Goal: Task Accomplishment & Management: Use online tool/utility

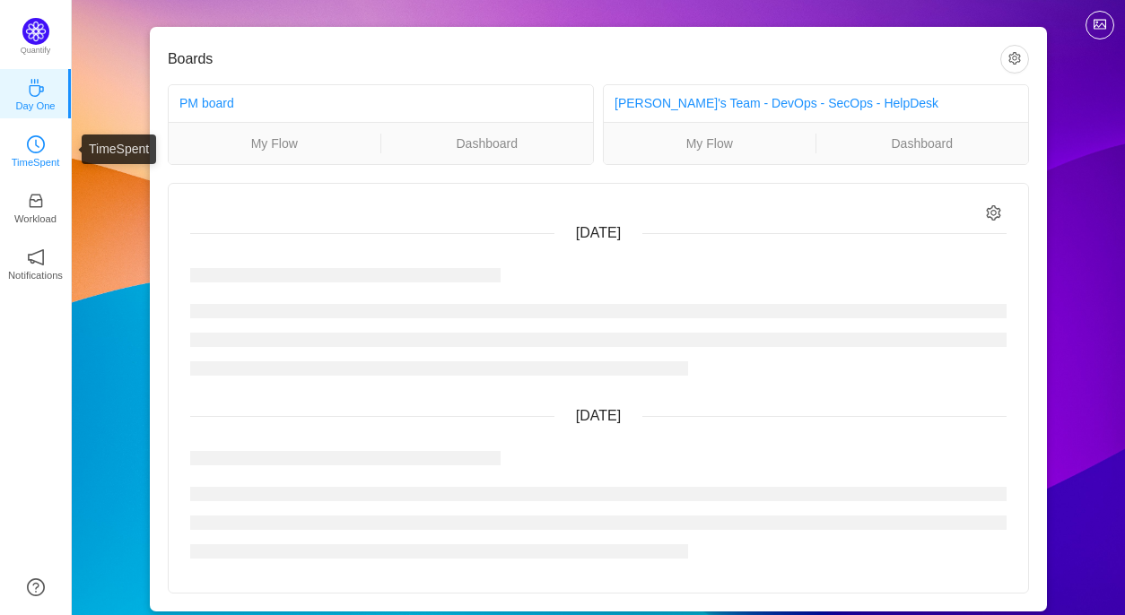
click at [37, 155] on p "TimeSpent" at bounding box center [36, 162] width 48 height 16
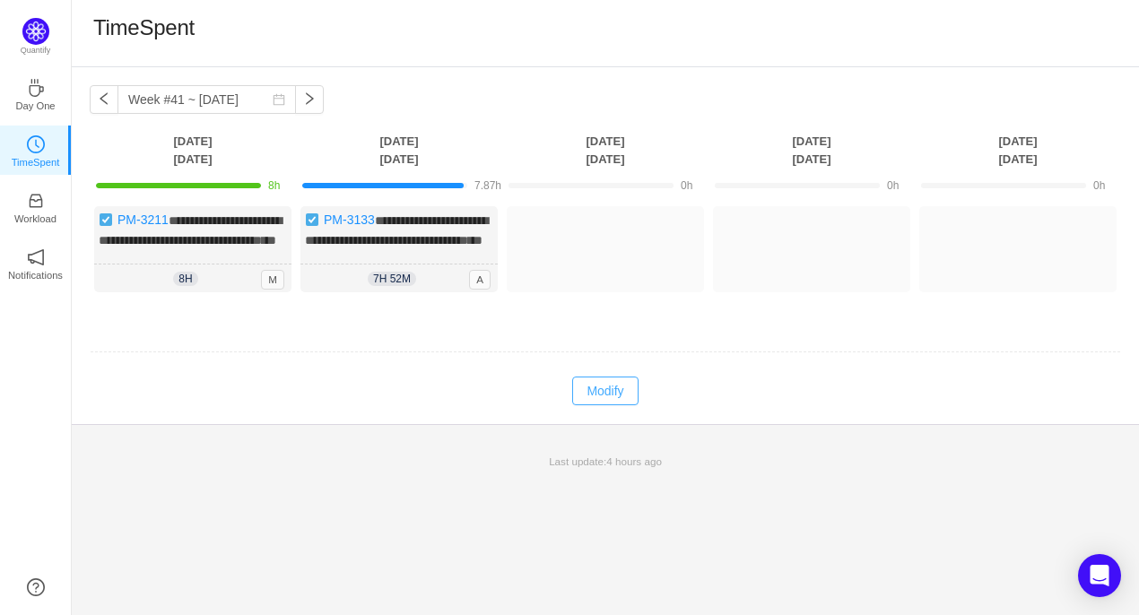
click at [596, 405] on button "Modify" at bounding box center [604, 391] width 65 height 29
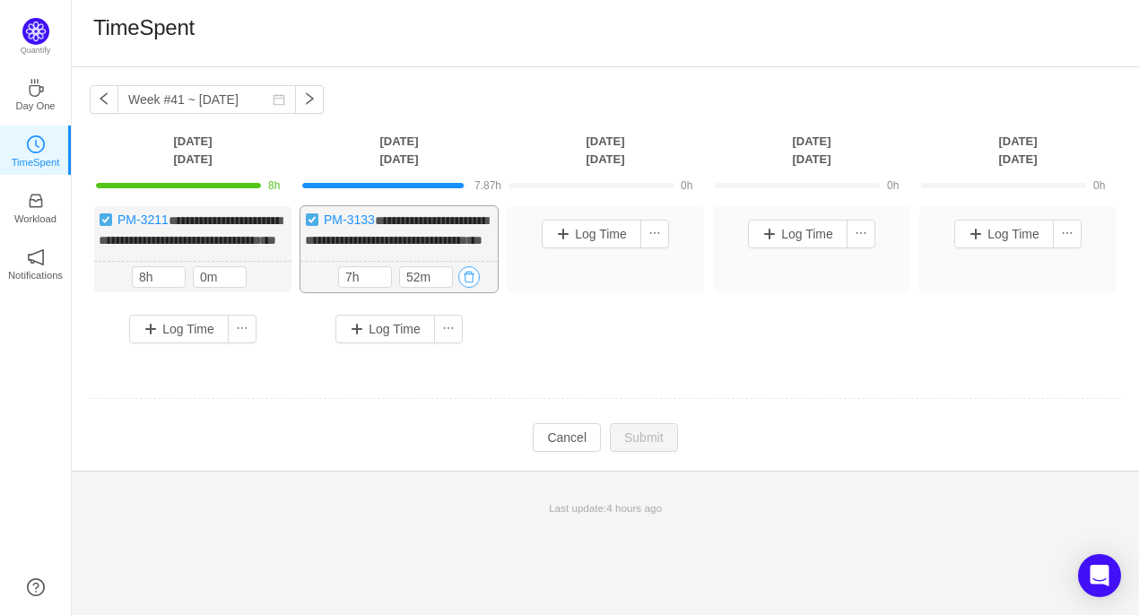
click at [469, 288] on button "button" at bounding box center [469, 277] width 22 height 22
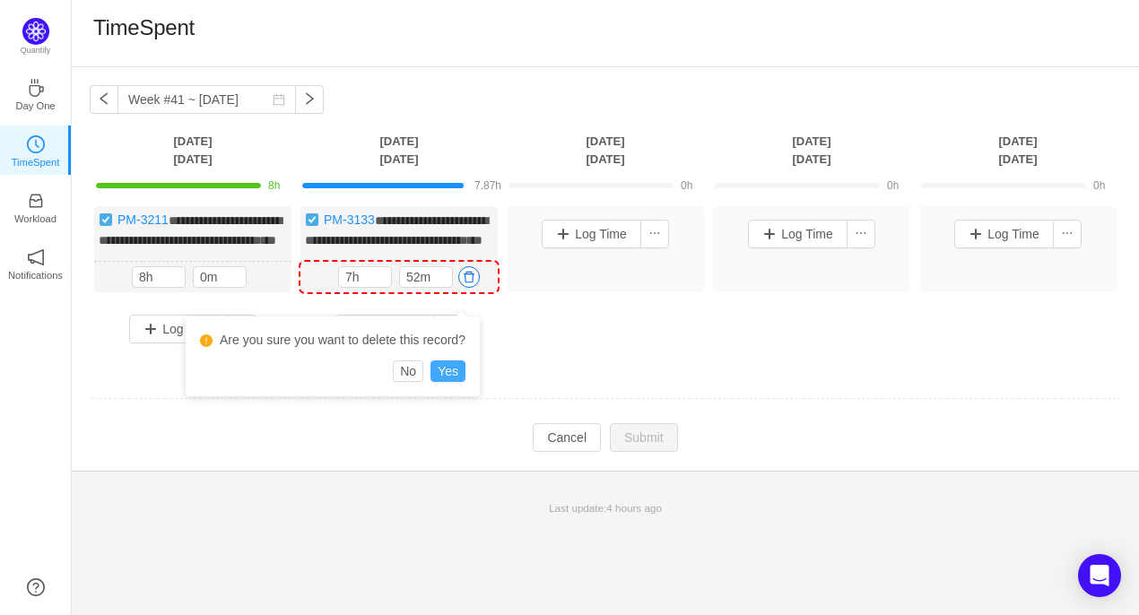
click at [450, 381] on button "Yes" at bounding box center [448, 372] width 35 height 22
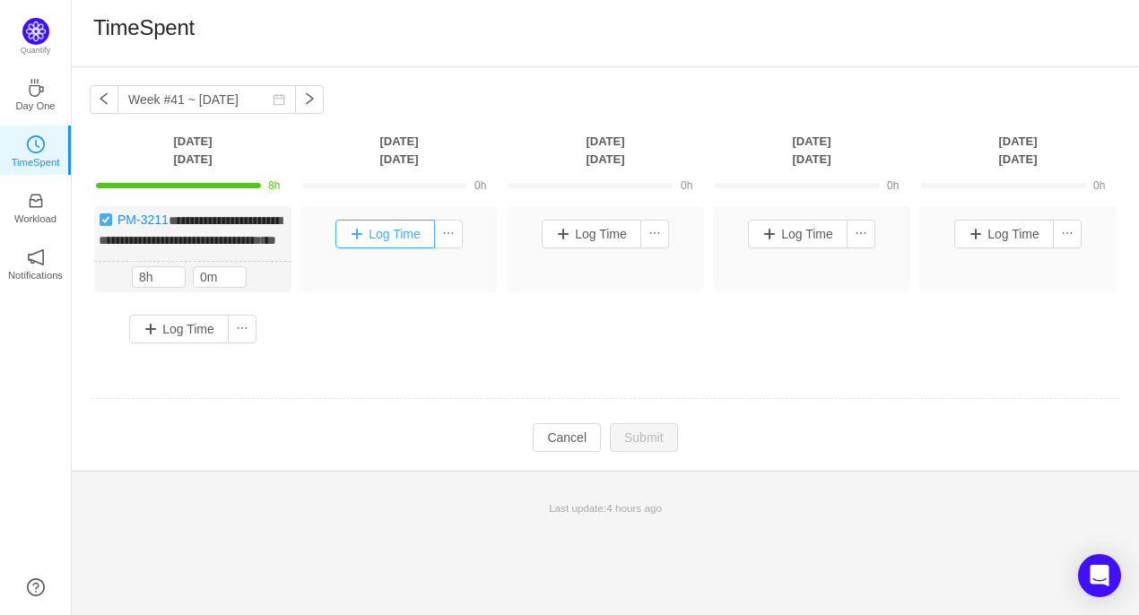
click at [383, 241] on button "Log Time" at bounding box center [385, 234] width 100 height 29
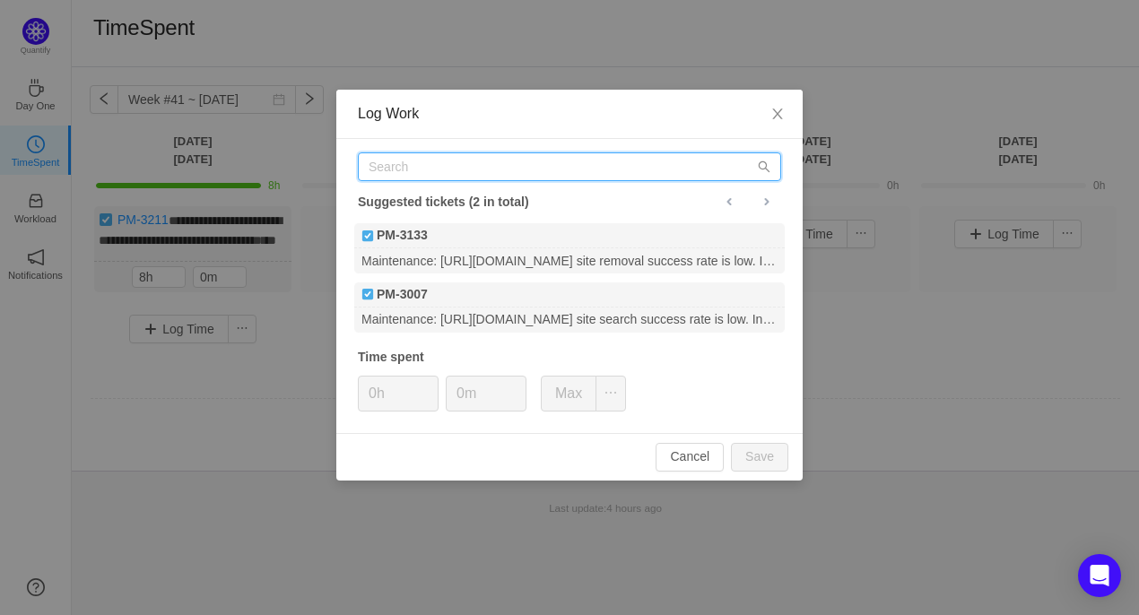
click at [442, 172] on input "text" at bounding box center [569, 166] width 423 height 29
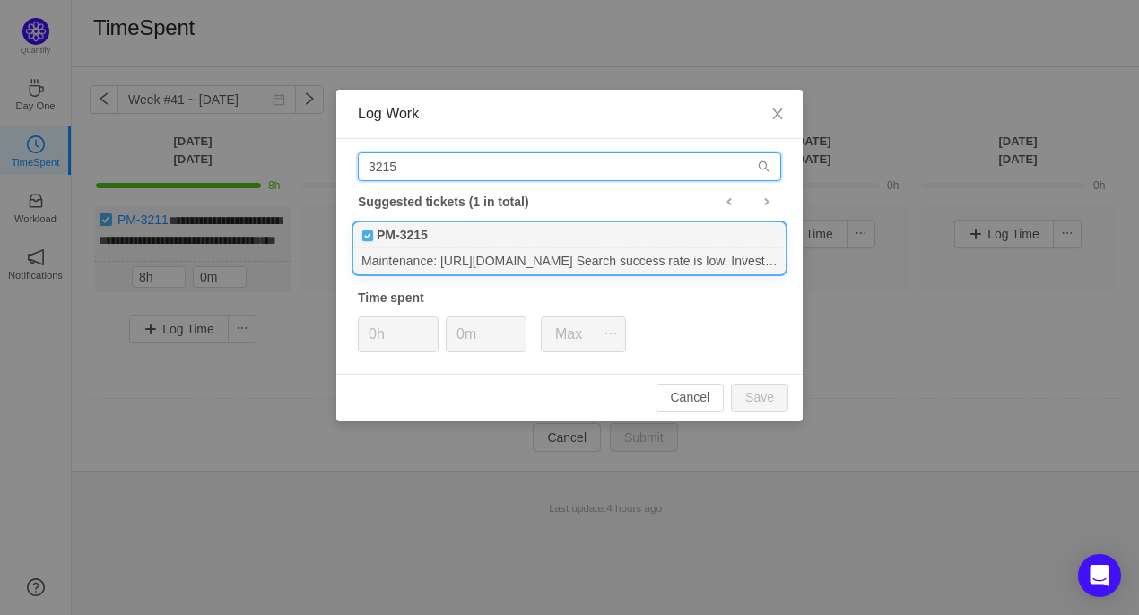
type input "3215"
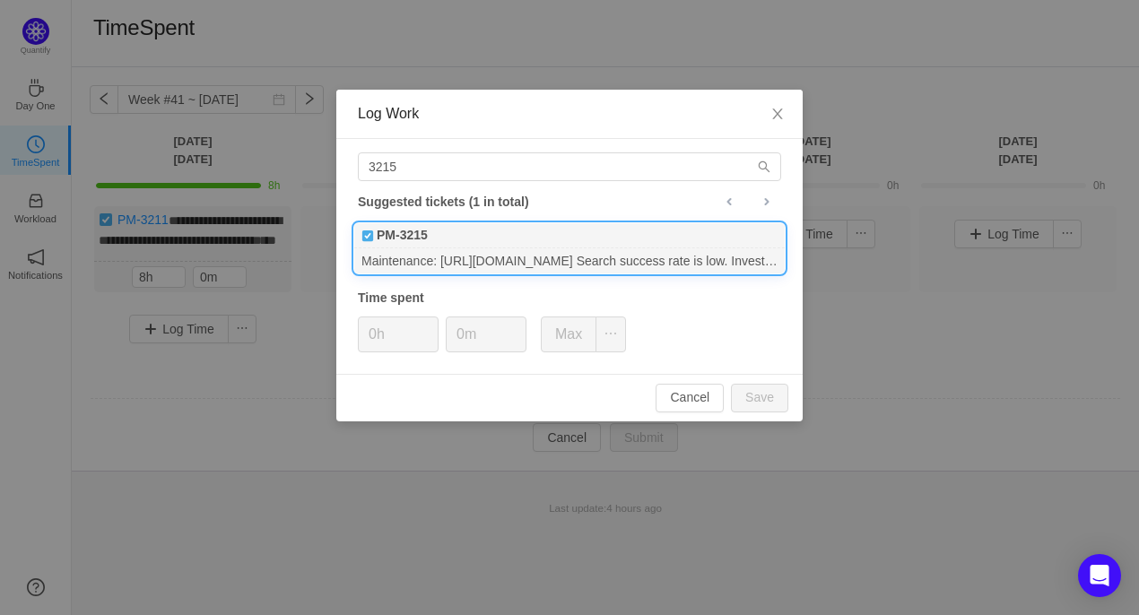
click at [418, 239] on b "PM-3215" at bounding box center [402, 235] width 51 height 19
click at [375, 335] on input "0h" at bounding box center [398, 335] width 79 height 34
click at [755, 406] on button "Save" at bounding box center [759, 398] width 57 height 29
type input "0h"
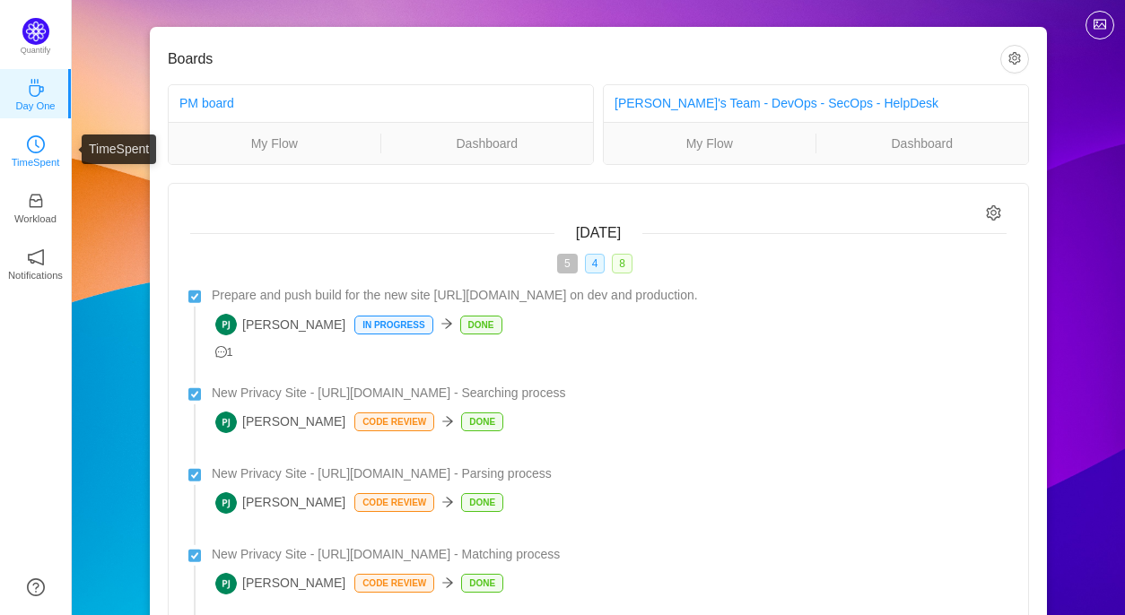
click at [36, 144] on icon "icon: clock-circle" at bounding box center [36, 144] width 18 height 18
